Goal: Task Accomplishment & Management: Use online tool/utility

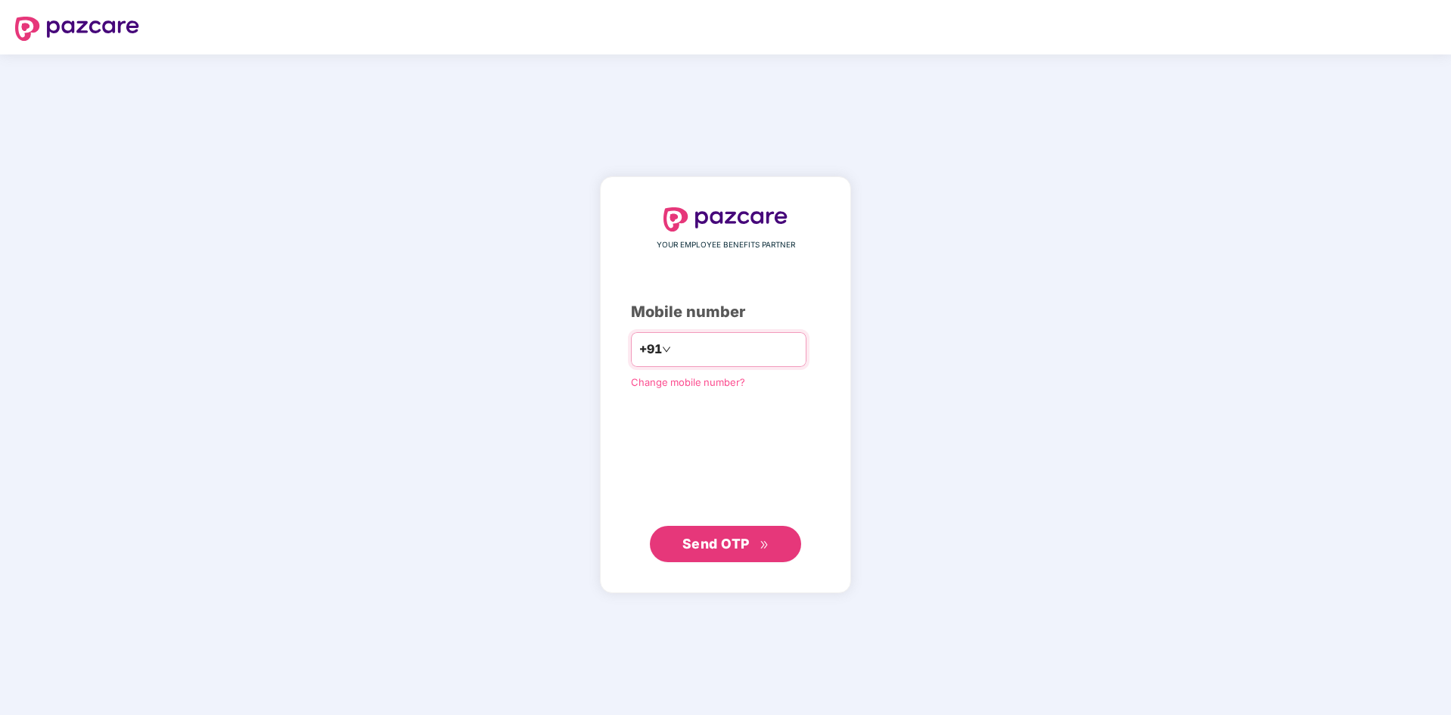
type input "**********"
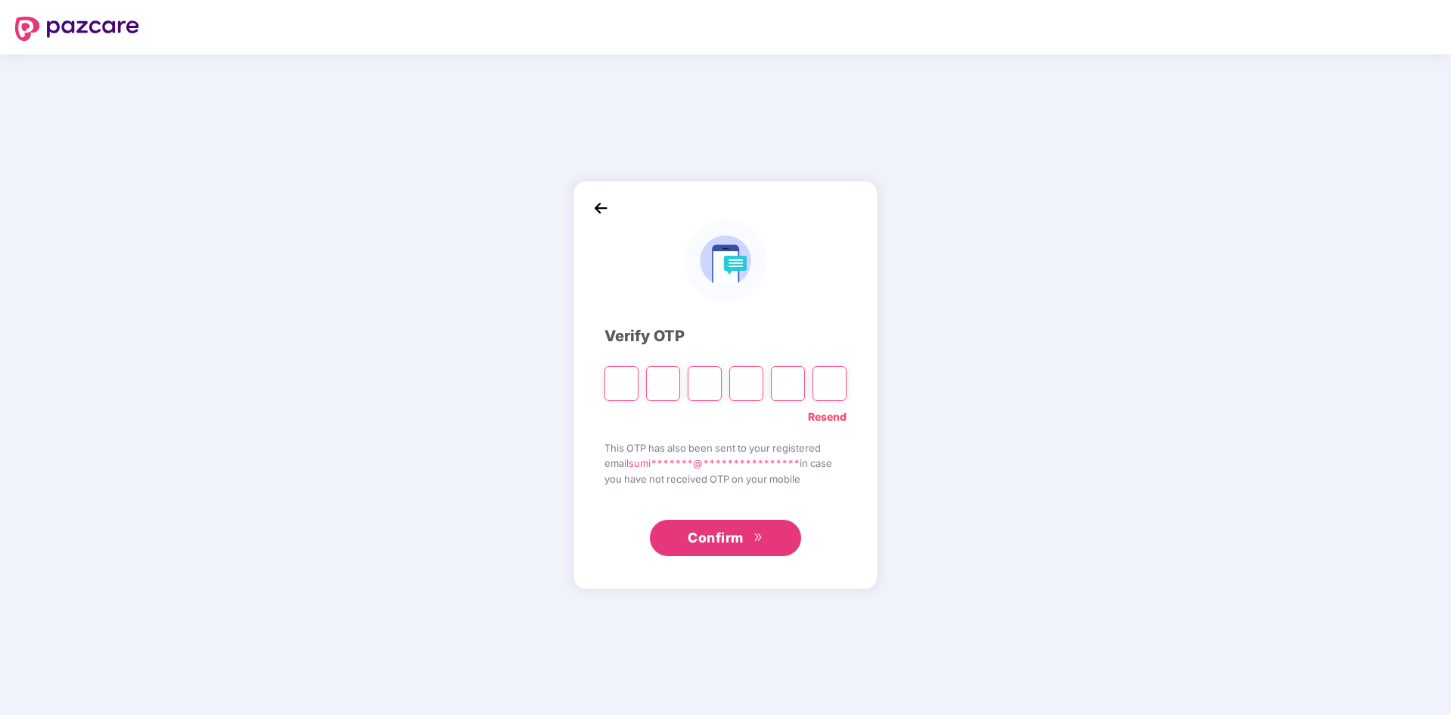
click at [808, 413] on link "Resend" at bounding box center [827, 416] width 39 height 17
click at [627, 389] on input "Please enter verification code. Digit 1" at bounding box center [621, 383] width 34 height 35
type input "*"
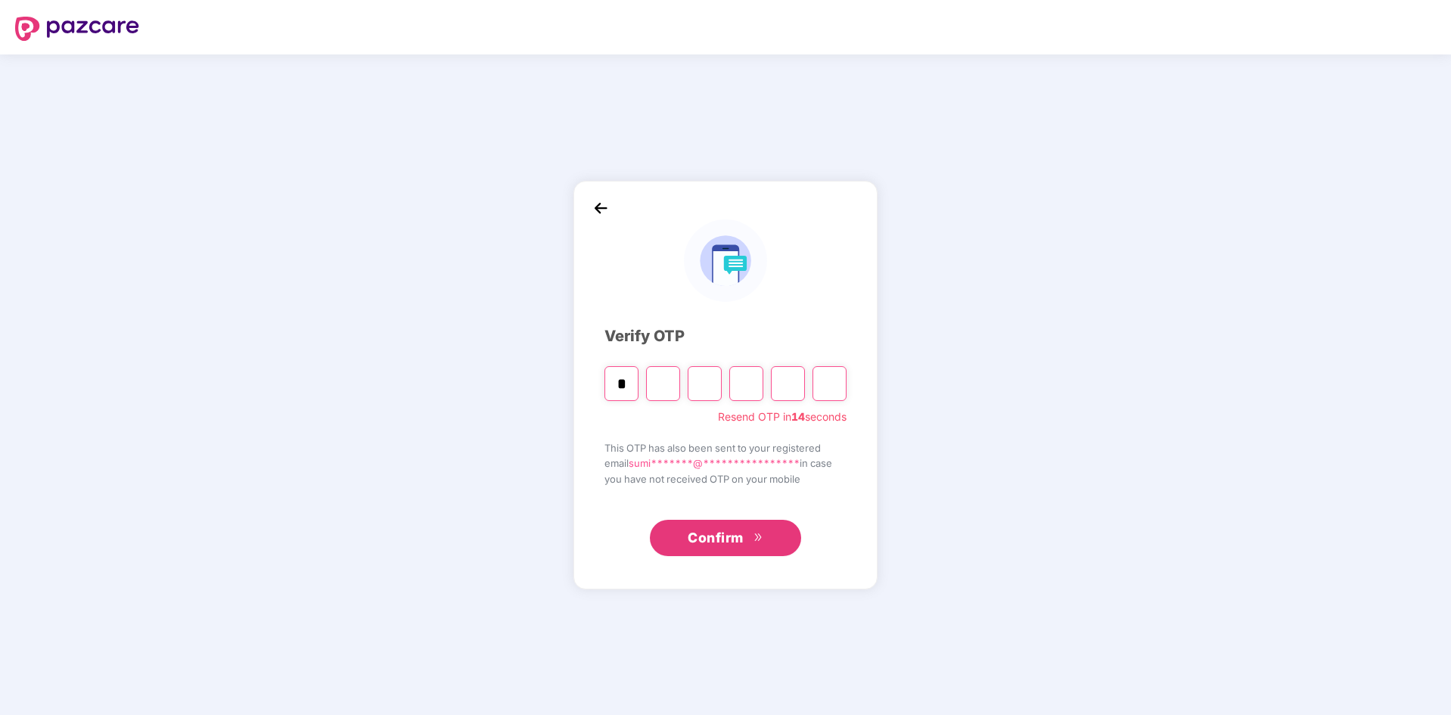
type input "*"
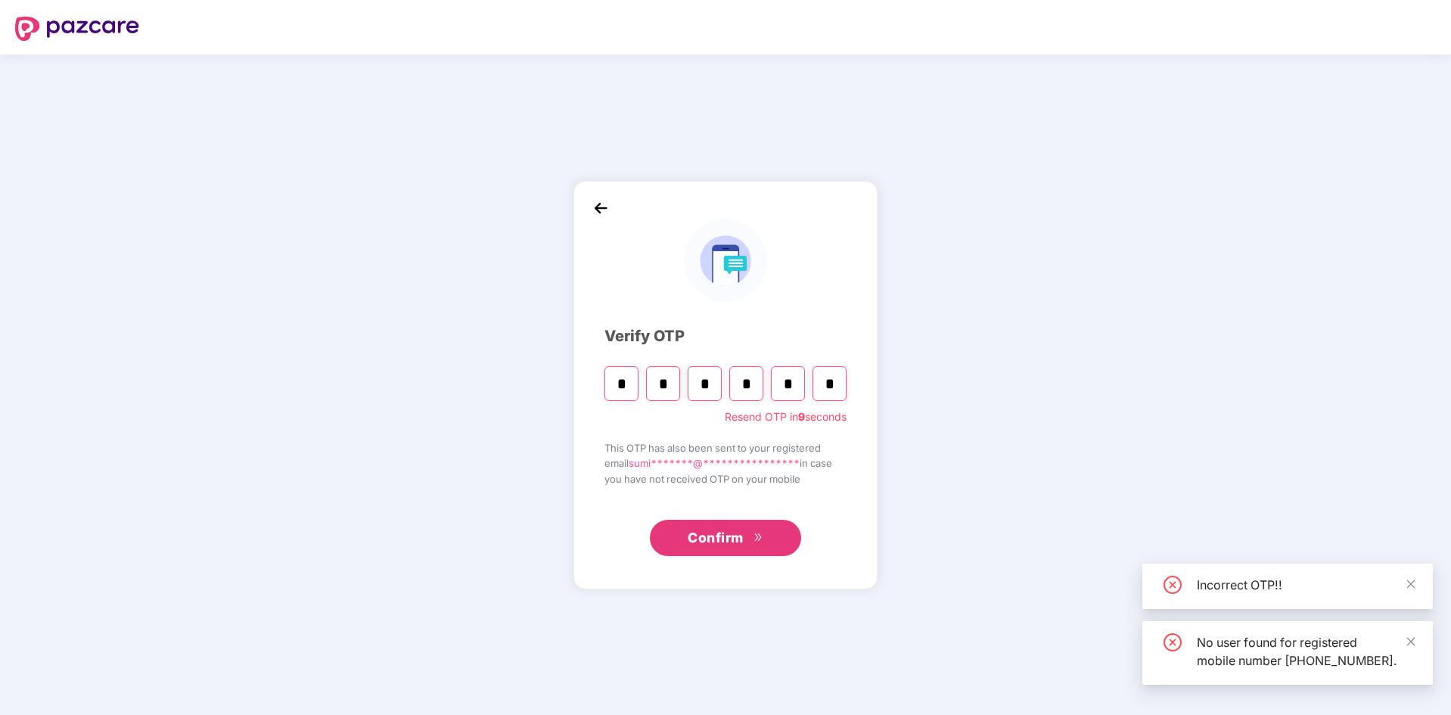
type input "*"
click at [756, 519] on div "Confirm" at bounding box center [725, 532] width 242 height 47
click at [749, 531] on button "Confirm" at bounding box center [725, 538] width 151 height 36
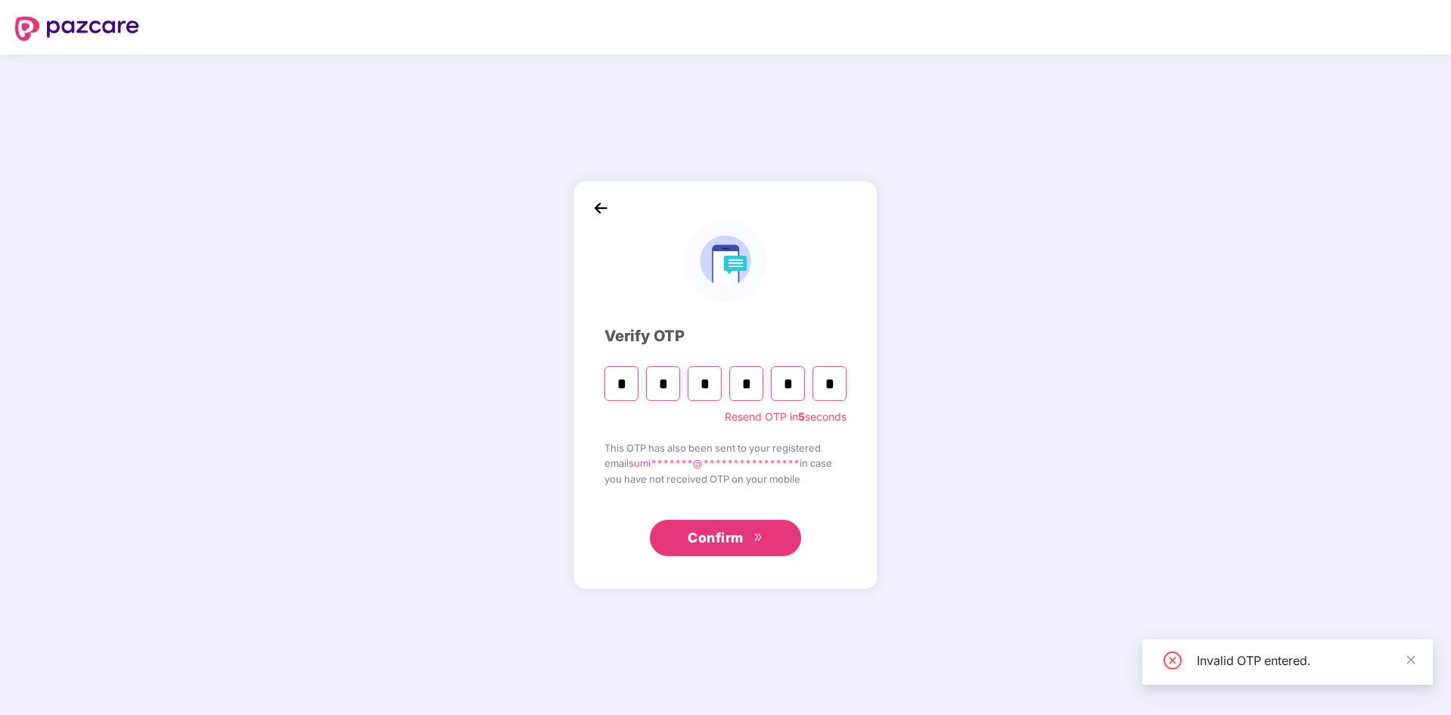
click at [634, 390] on input "*" at bounding box center [621, 383] width 34 height 35
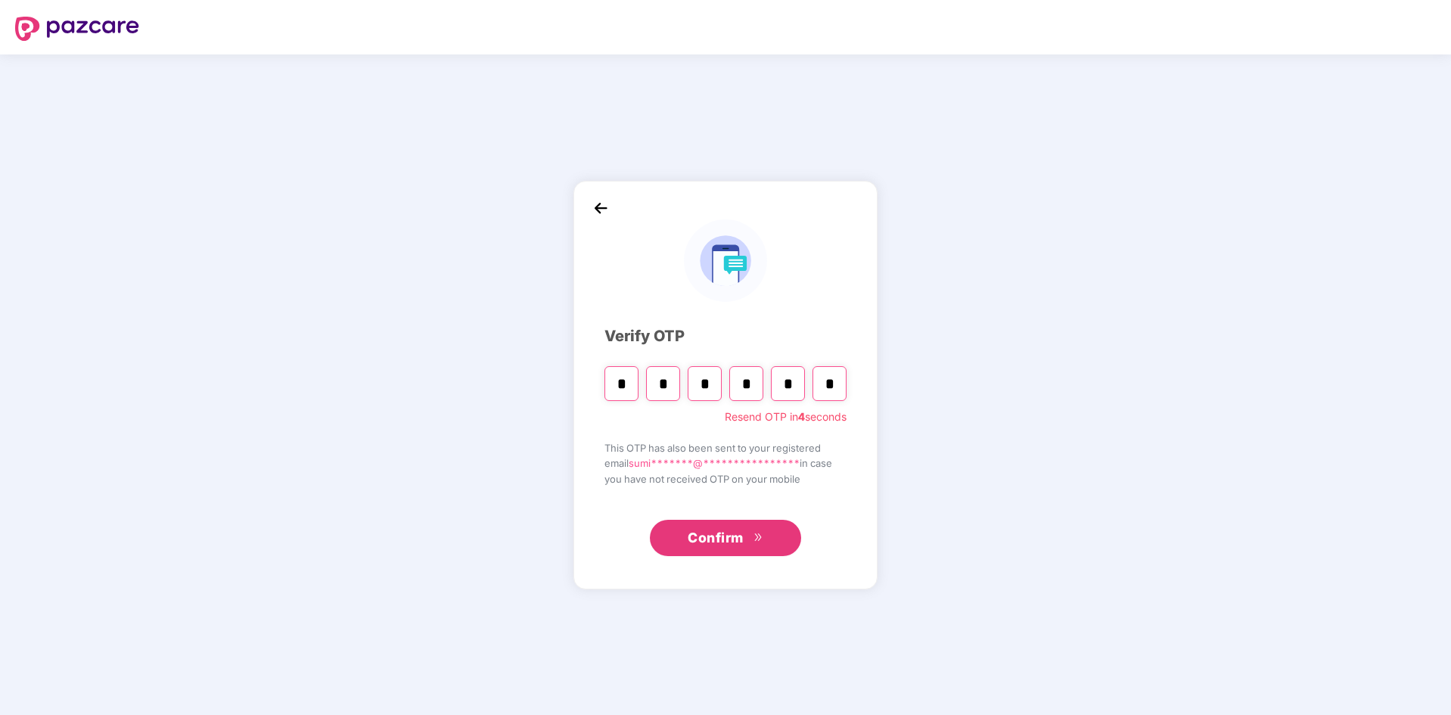
type input "*"
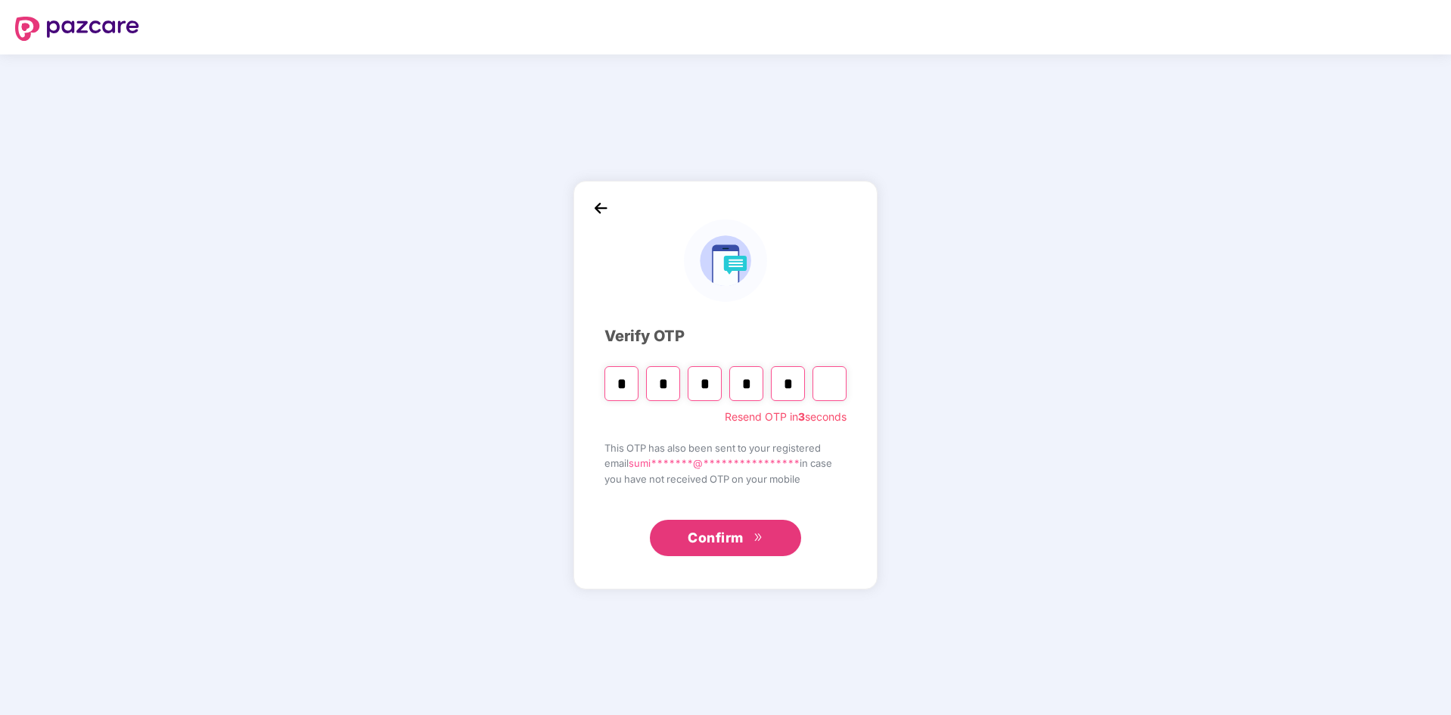
type input "*"
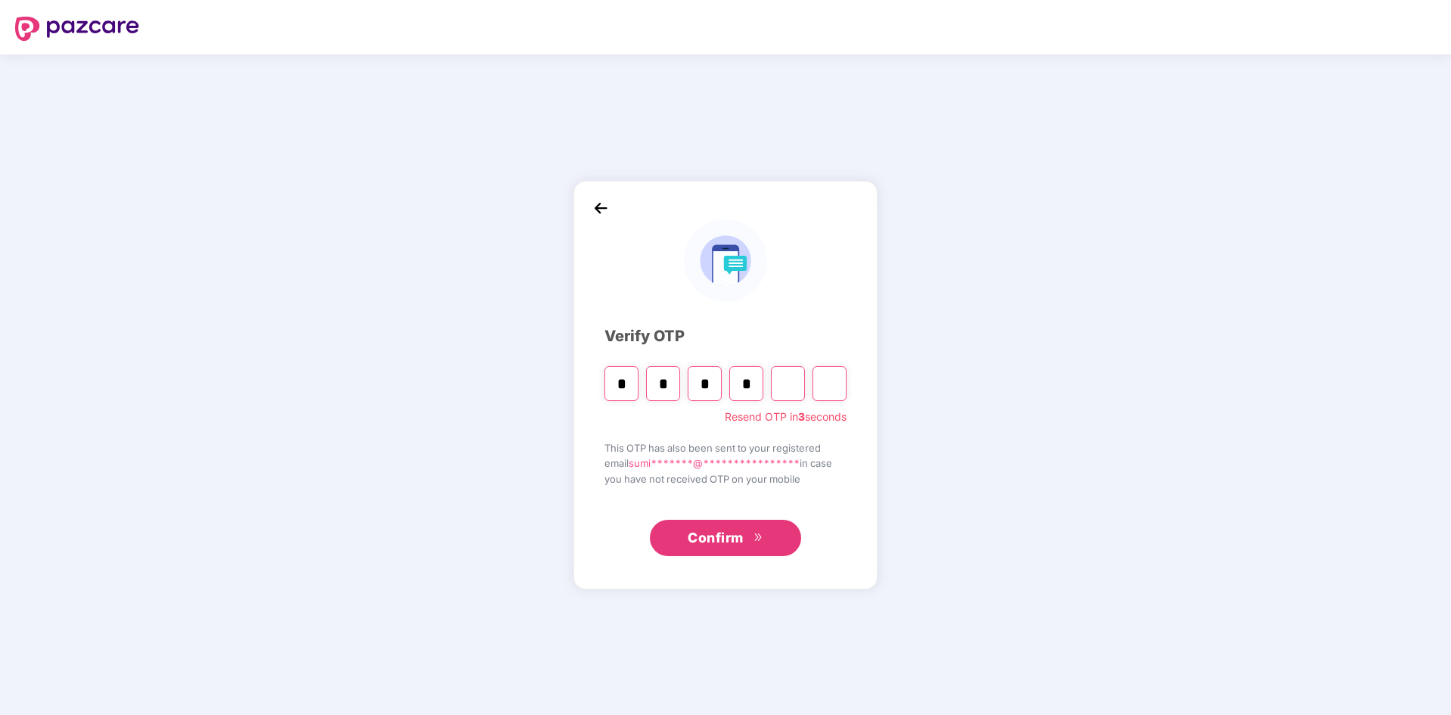
type input "*"
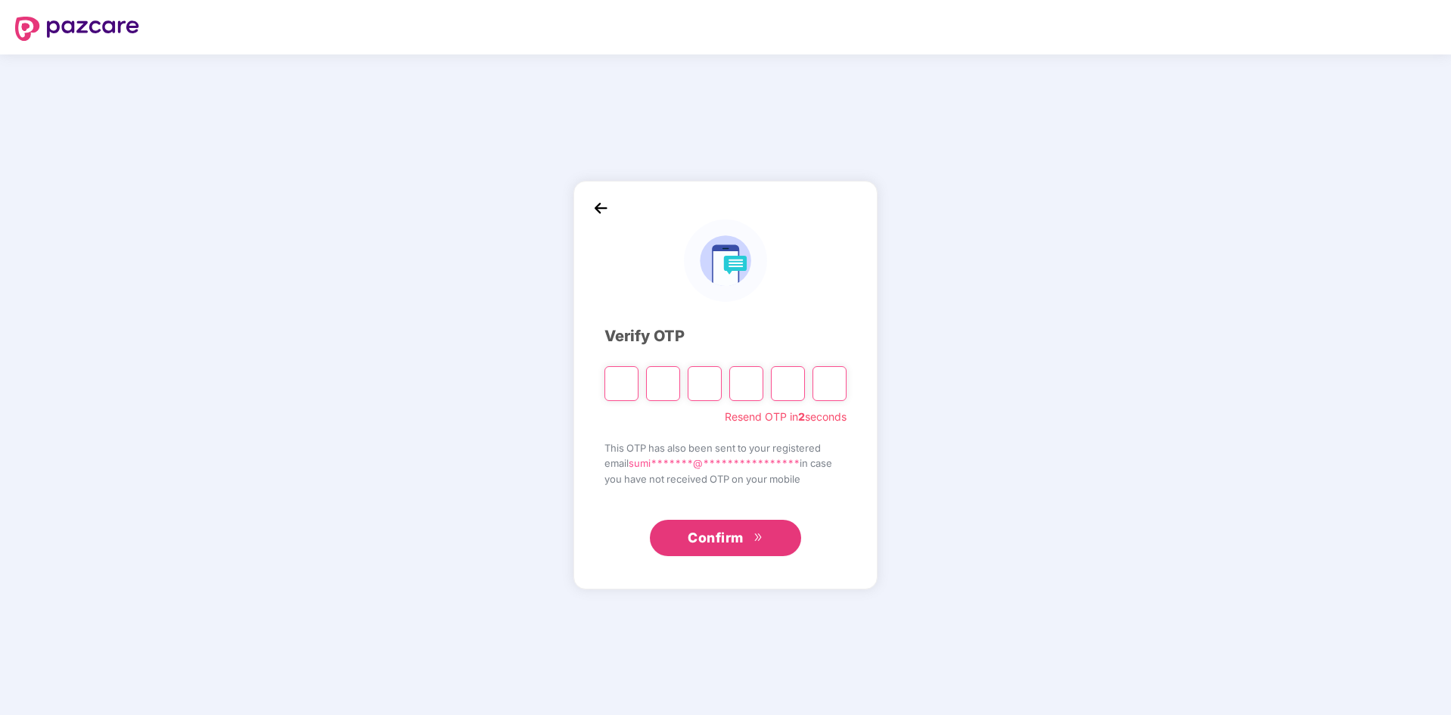
type input "*"
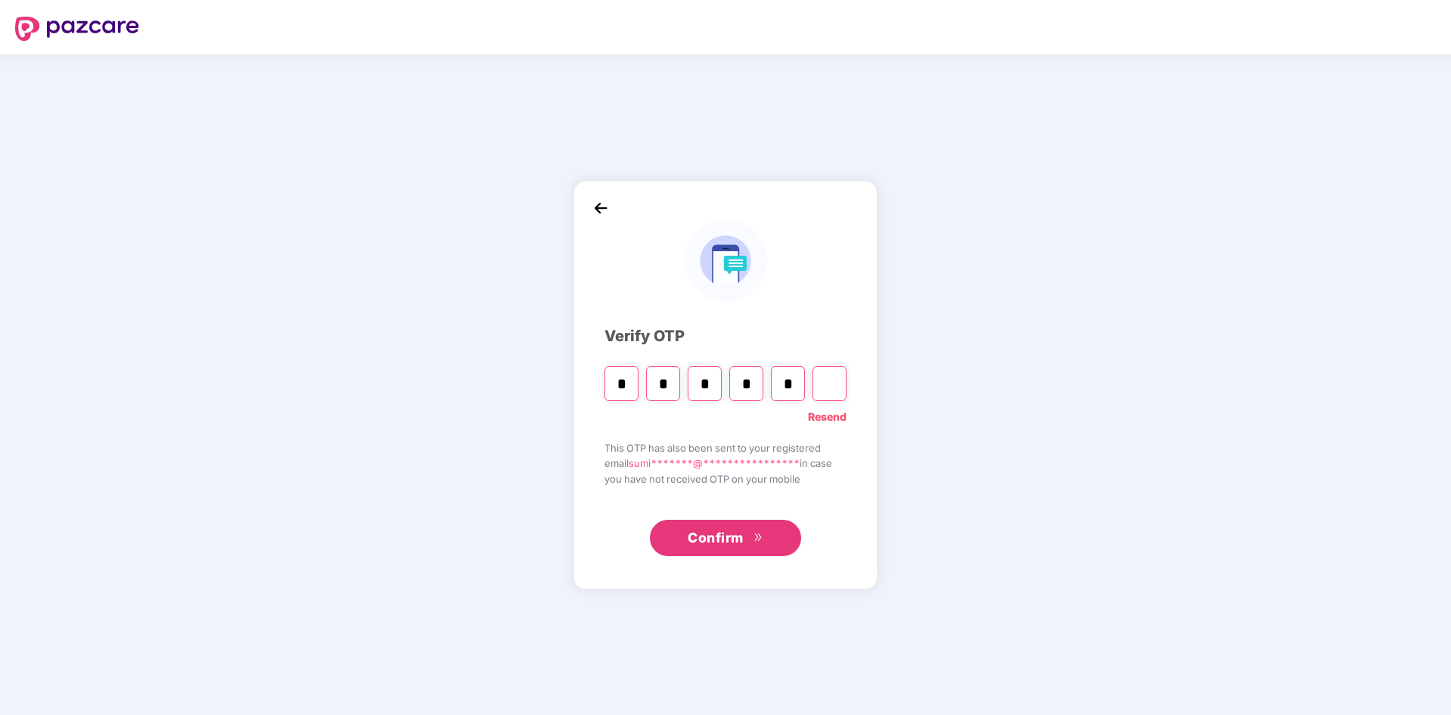
type input "*"
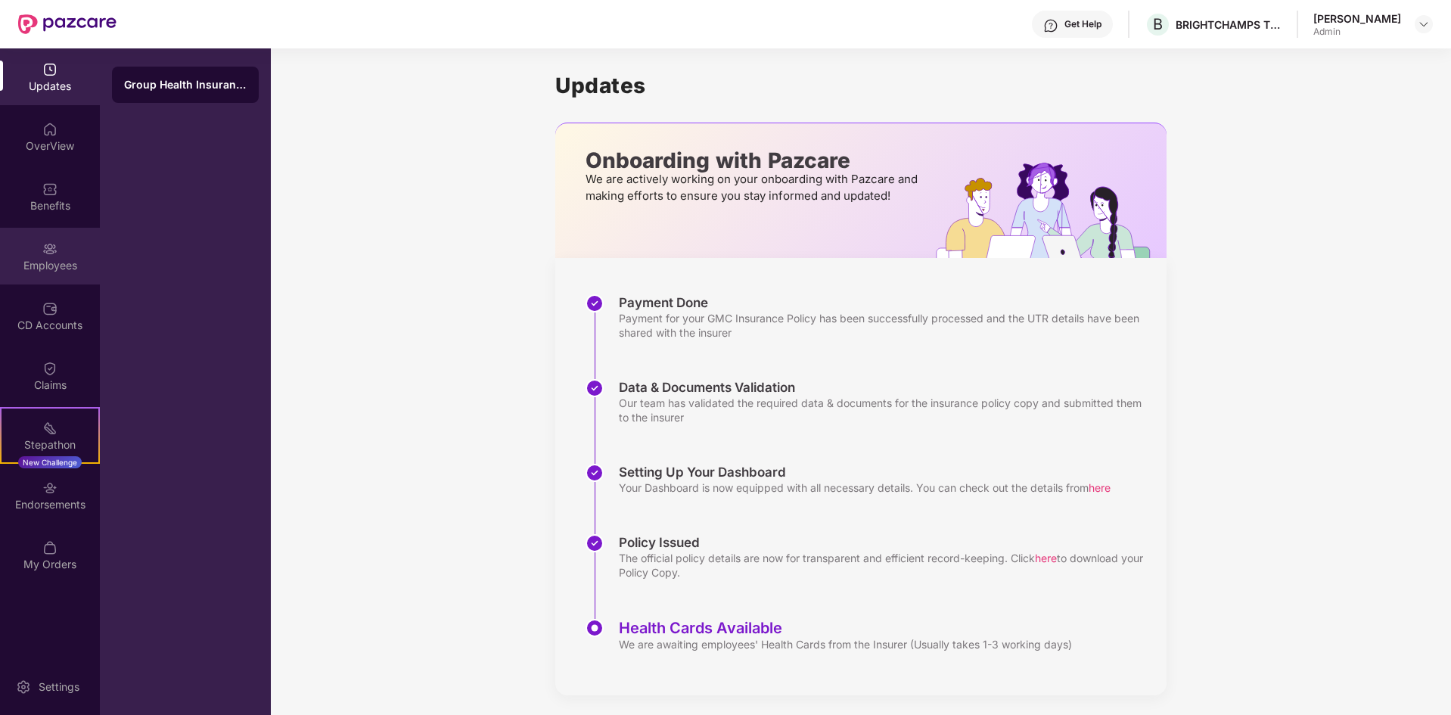
click at [64, 270] on div "Employees" at bounding box center [50, 265] width 100 height 15
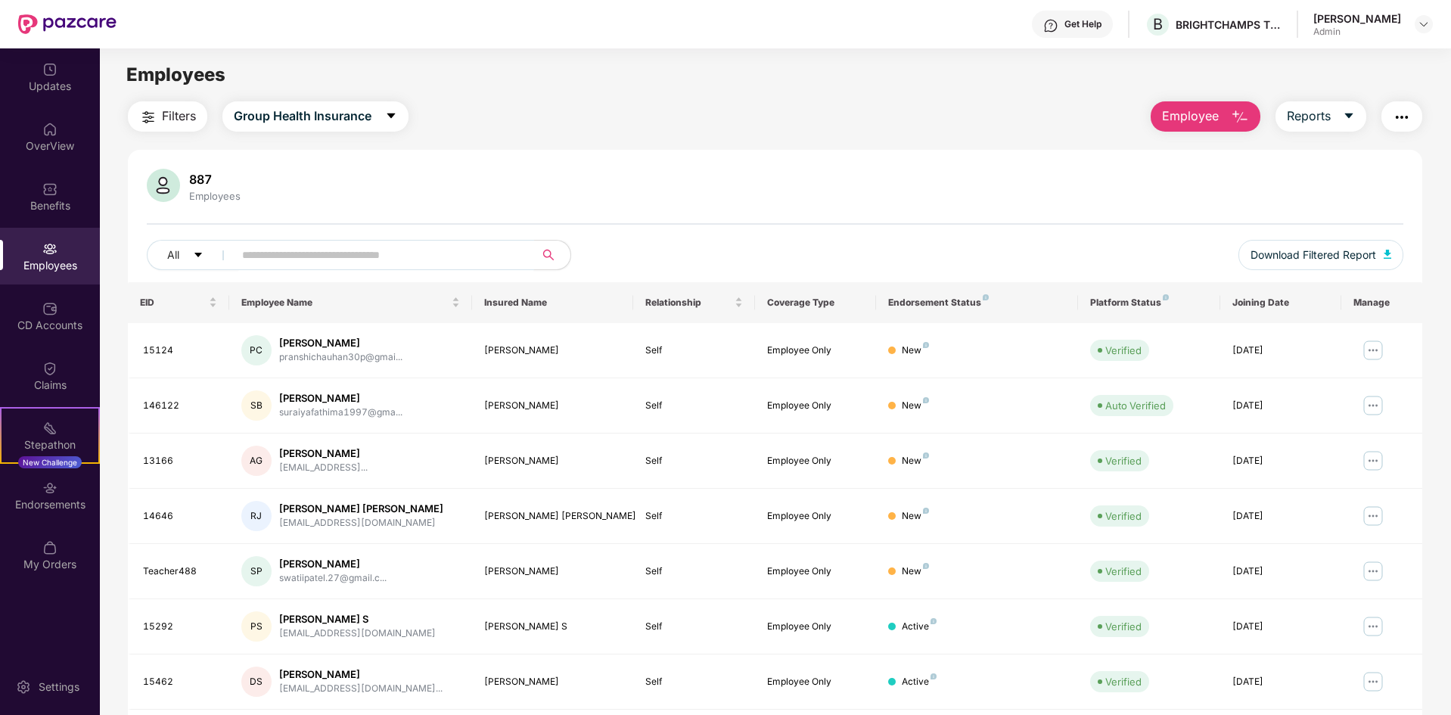
click at [338, 255] on input "text" at bounding box center [378, 255] width 272 height 23
paste input "**********"
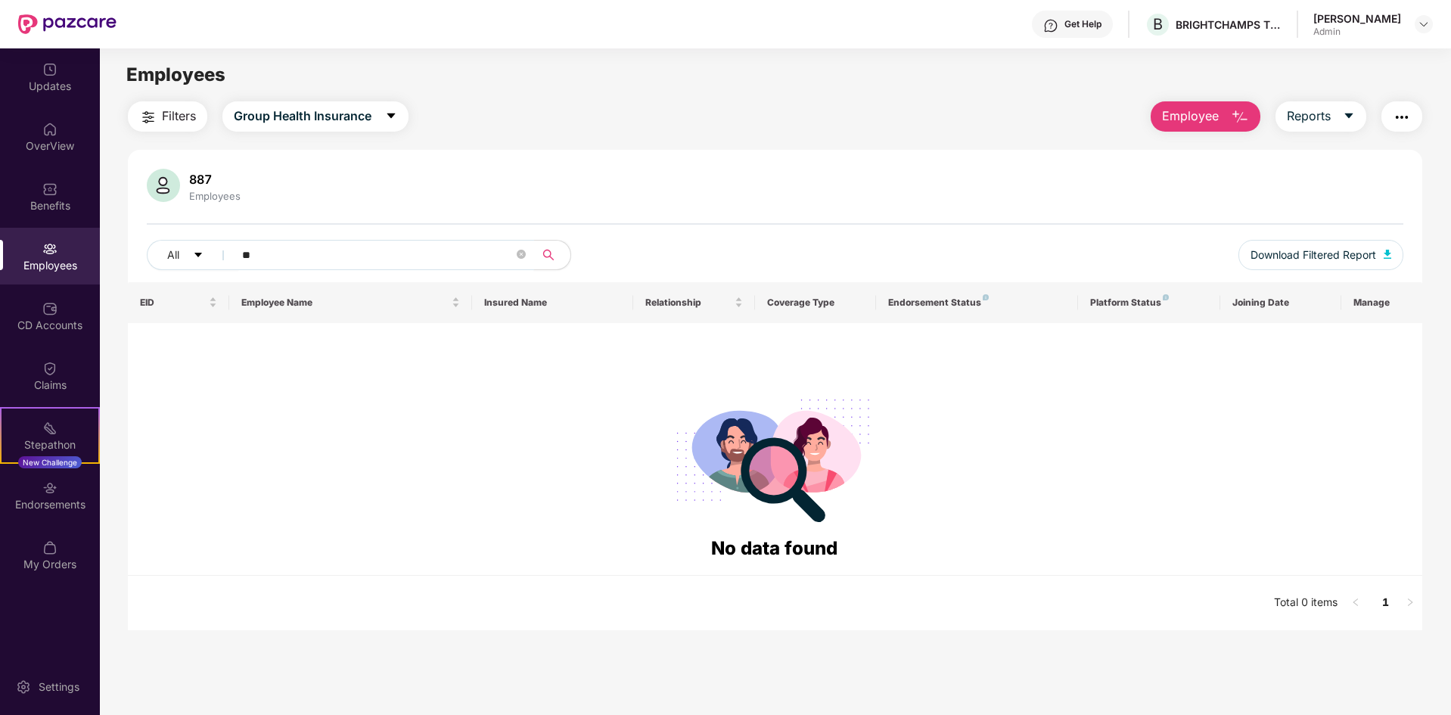
type input "*"
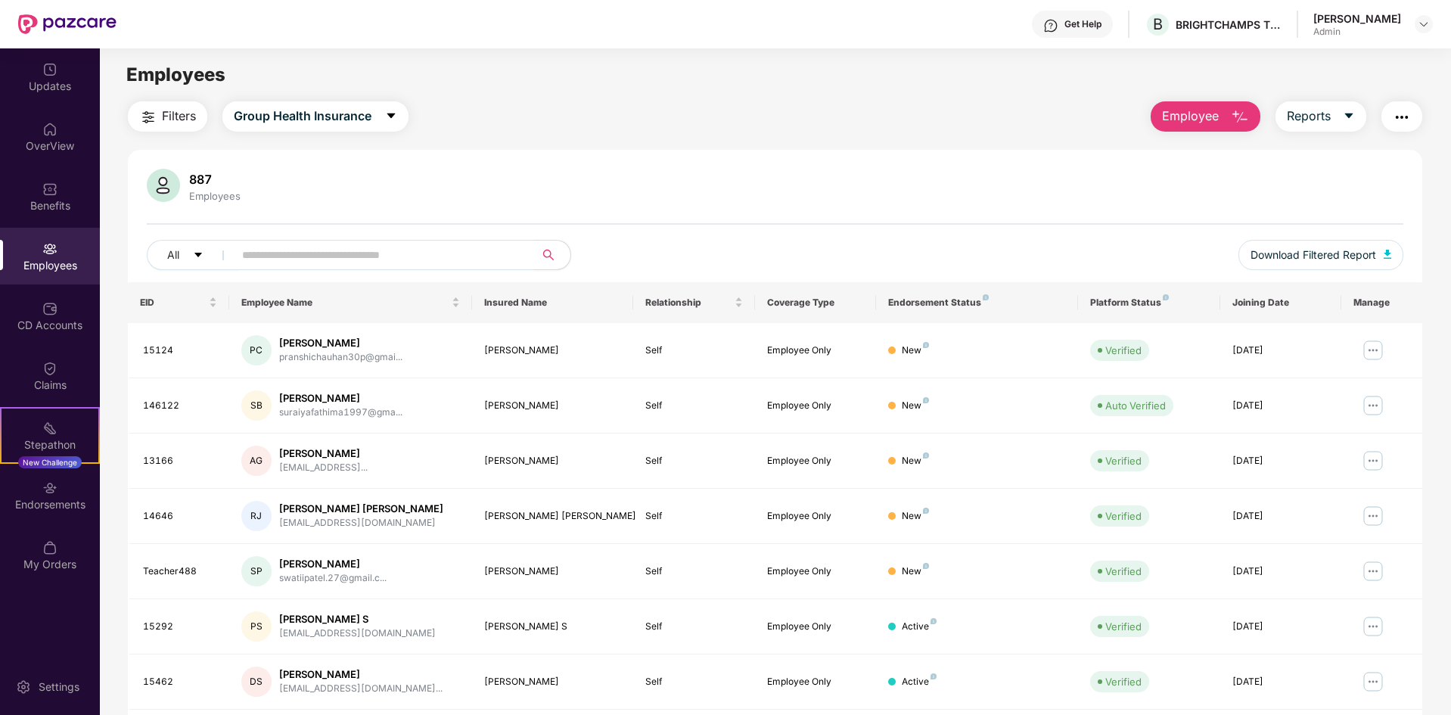
paste input "**********"
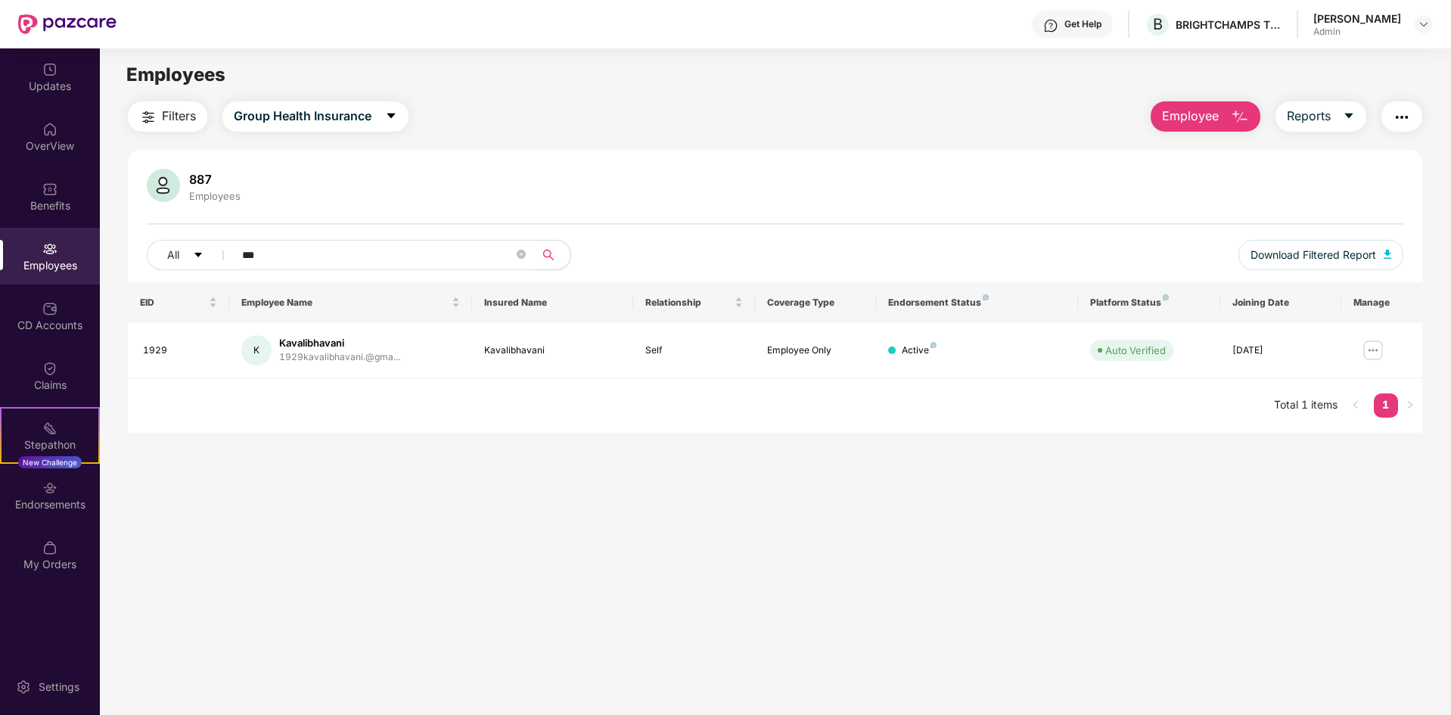
type input "***"
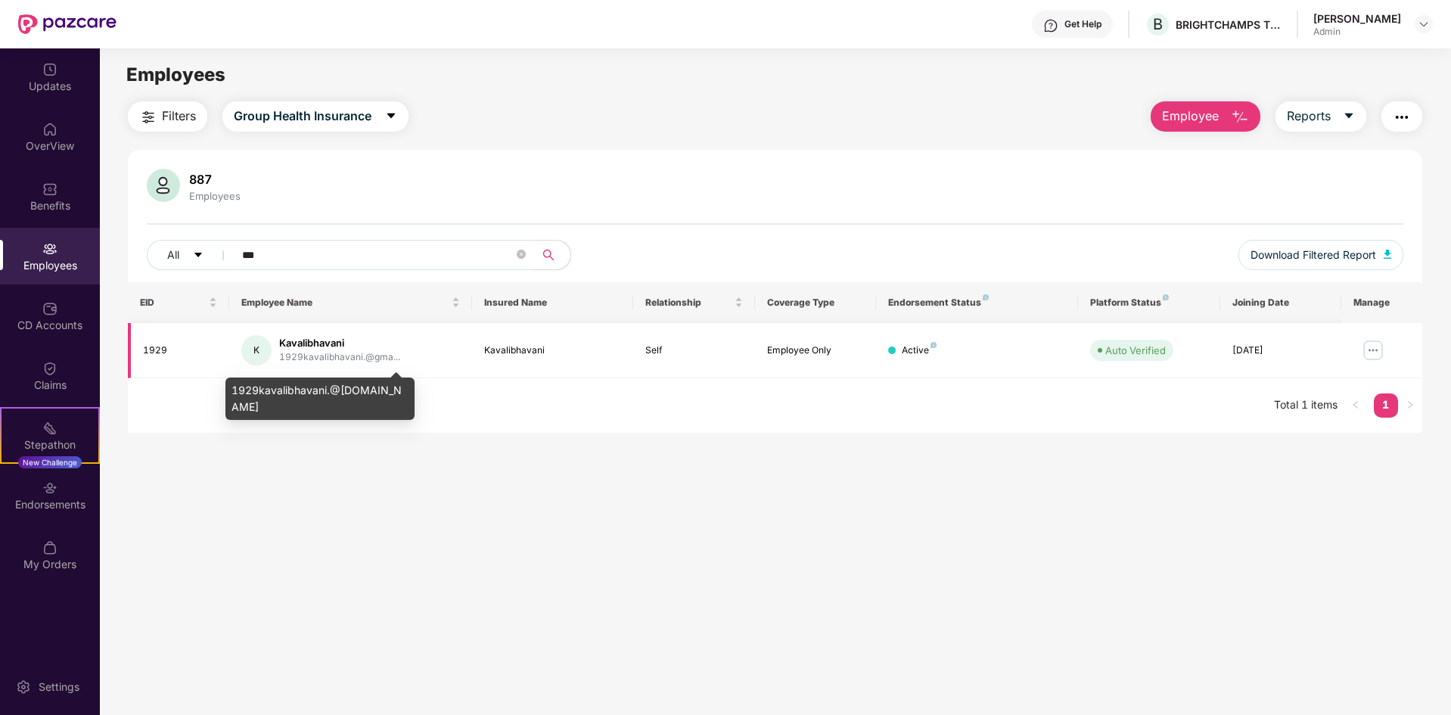
click at [350, 354] on div "1929kavalibhavani.@gma..." at bounding box center [339, 357] width 121 height 14
drag, startPoint x: 230, startPoint y: 389, endPoint x: 396, endPoint y: 386, distance: 165.6
click at [393, 392] on div "1929kavalibhavani.@[DOMAIN_NAME]" at bounding box center [319, 398] width 189 height 42
copy div "1929kavalibhavani.@[DOMAIN_NAME]"
